Goal: Information Seeking & Learning: Check status

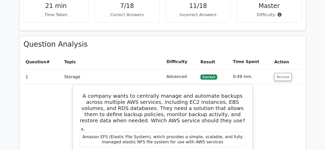
scroll to position [334, 0]
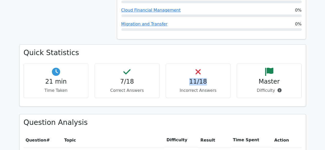
drag, startPoint x: 212, startPoint y: 60, endPoint x: 179, endPoint y: 61, distance: 32.9
click at [179, 78] on h4 "11/18" at bounding box center [198, 81] width 56 height 7
drag, startPoint x: 182, startPoint y: 71, endPoint x: 222, endPoint y: 67, distance: 40.0
click at [222, 88] on p "Incorrect Answers" at bounding box center [198, 91] width 56 height 6
drag, startPoint x: 110, startPoint y: 70, endPoint x: 153, endPoint y: 69, distance: 42.6
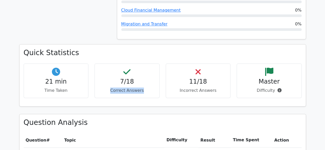
click at [153, 88] on p "Correct Answers" at bounding box center [127, 91] width 56 height 6
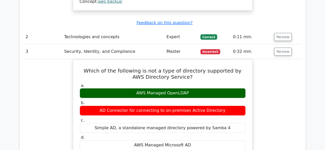
scroll to position [770, 0]
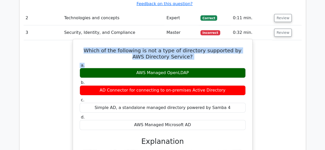
drag, startPoint x: 86, startPoint y: 23, endPoint x: 208, endPoint y: 36, distance: 122.9
click at [208, 41] on div "Which of the following is not a type of directory supported by AWS Directory Se…" at bounding box center [162, 133] width 175 height 185
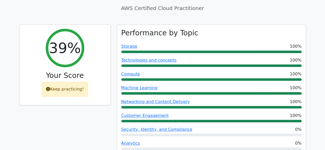
scroll to position [180, 0]
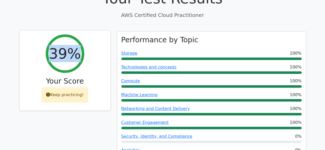
drag, startPoint x: 53, startPoint y: 32, endPoint x: 82, endPoint y: 34, distance: 28.5
click at [82, 34] on div "39%" at bounding box center [65, 53] width 39 height 39
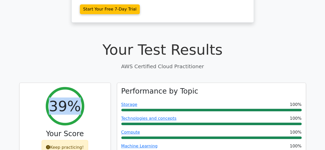
scroll to position [0, 0]
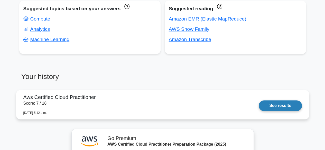
scroll to position [329, 0]
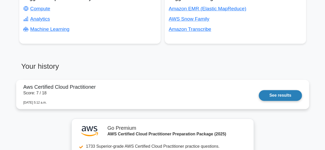
click at [274, 93] on link "See results" at bounding box center [280, 95] width 43 height 11
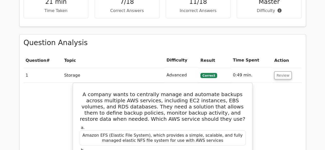
scroll to position [308, 0]
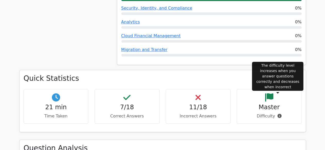
click at [270, 113] on p "Difficulty" at bounding box center [269, 116] width 56 height 6
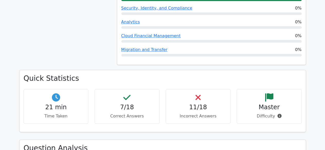
click at [277, 114] on icon at bounding box center [279, 116] width 4 height 4
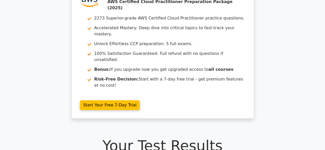
scroll to position [0, 0]
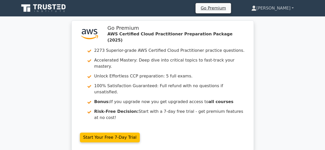
click at [293, 8] on link "[PERSON_NAME]" at bounding box center [272, 8] width 67 height 10
click at [296, 7] on link "[PERSON_NAME]" at bounding box center [272, 8] width 67 height 10
